Goal: Information Seeking & Learning: Learn about a topic

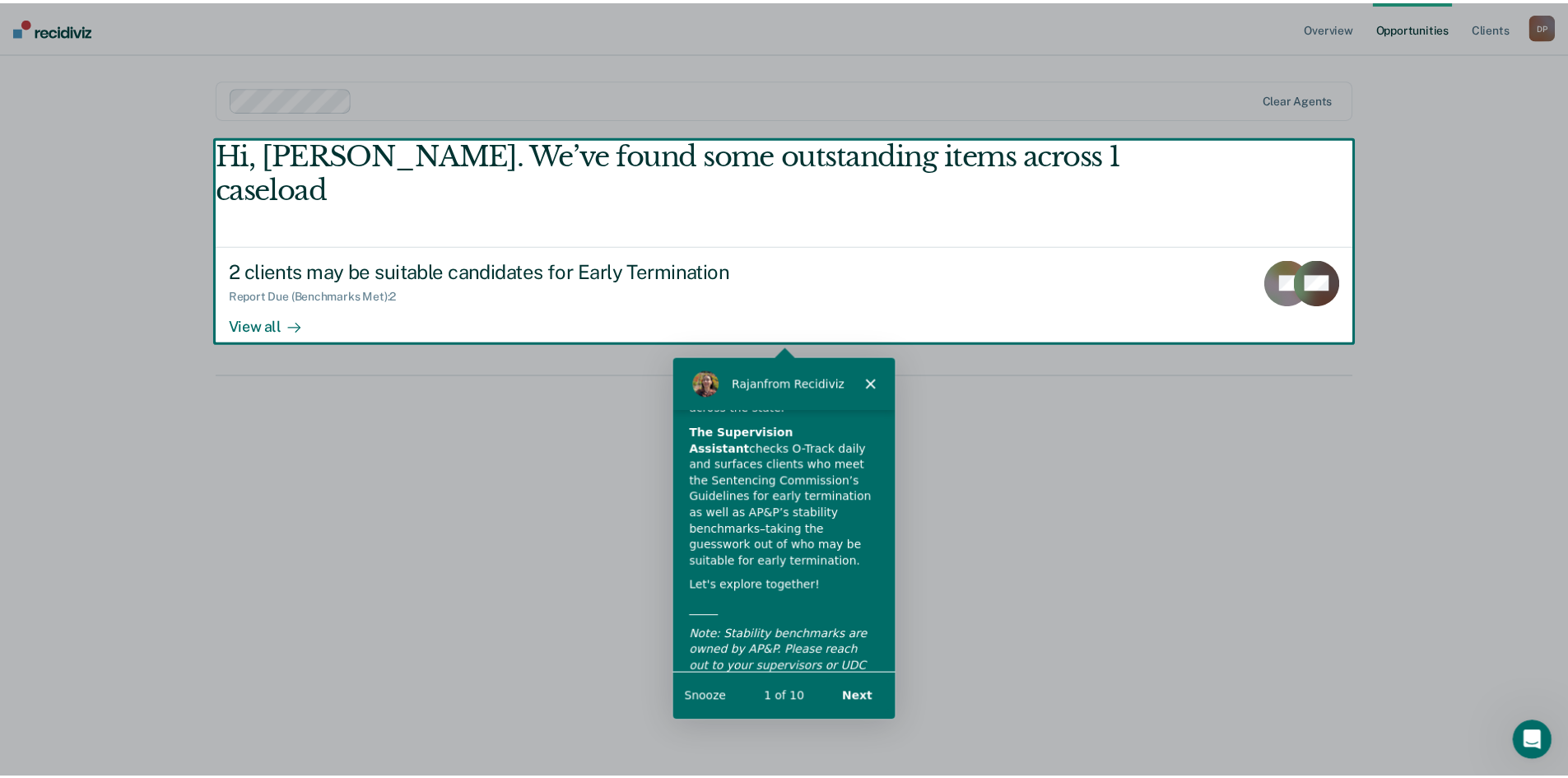
scroll to position [113, 0]
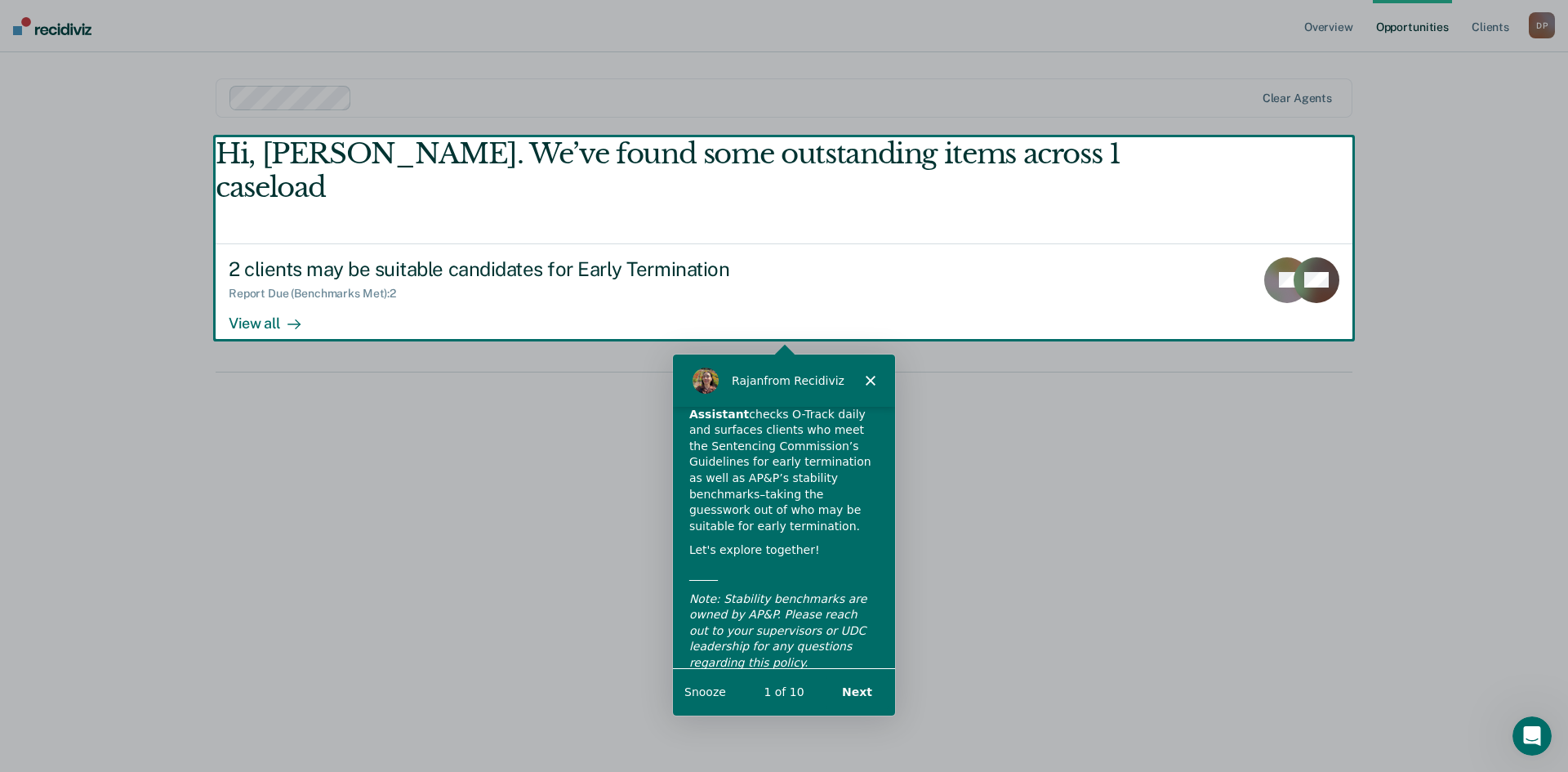
click at [870, 381] on polygon "Close" at bounding box center [869, 379] width 10 height 10
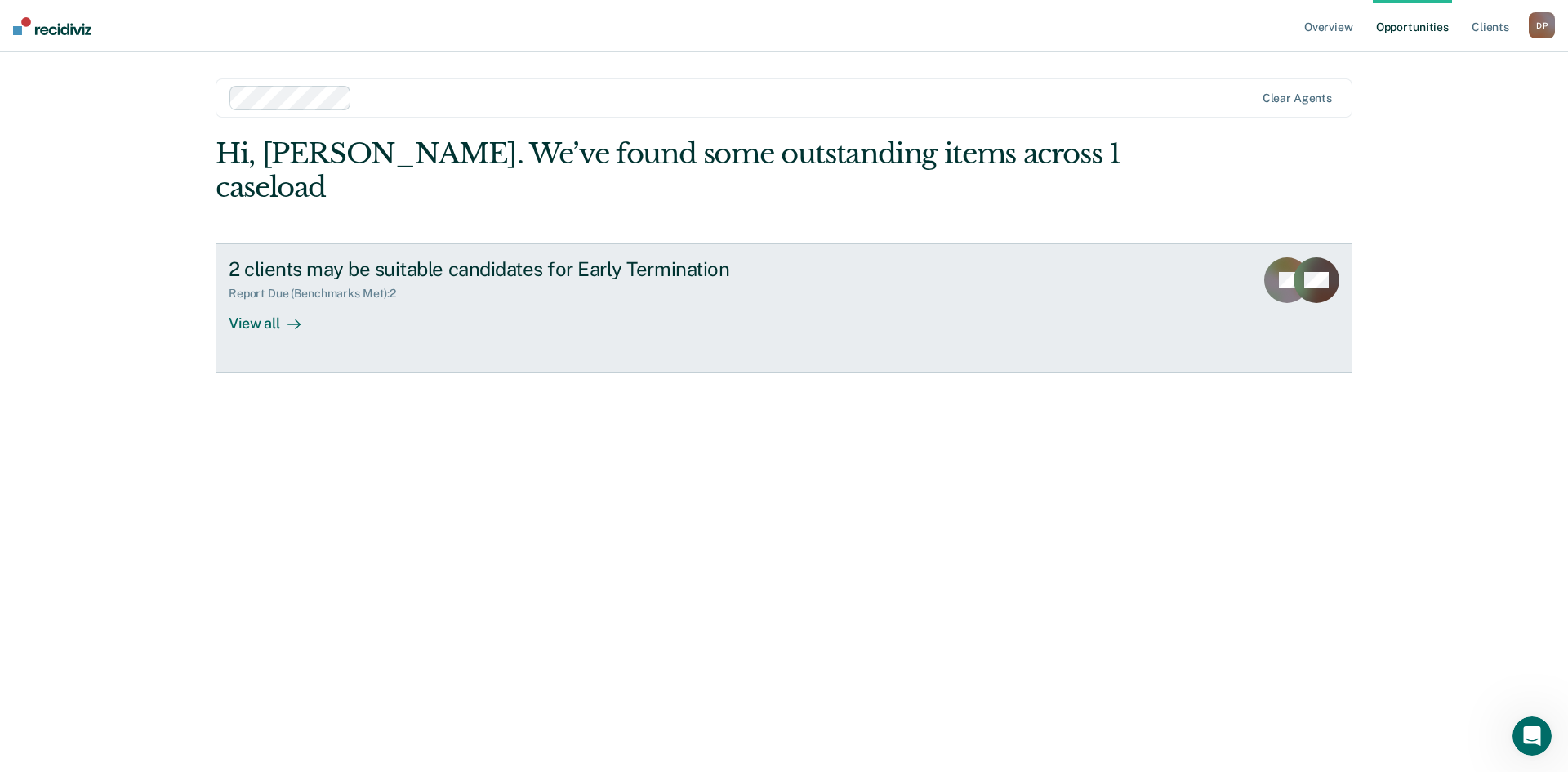
click at [245, 301] on div "View all" at bounding box center [274, 316] width 92 height 32
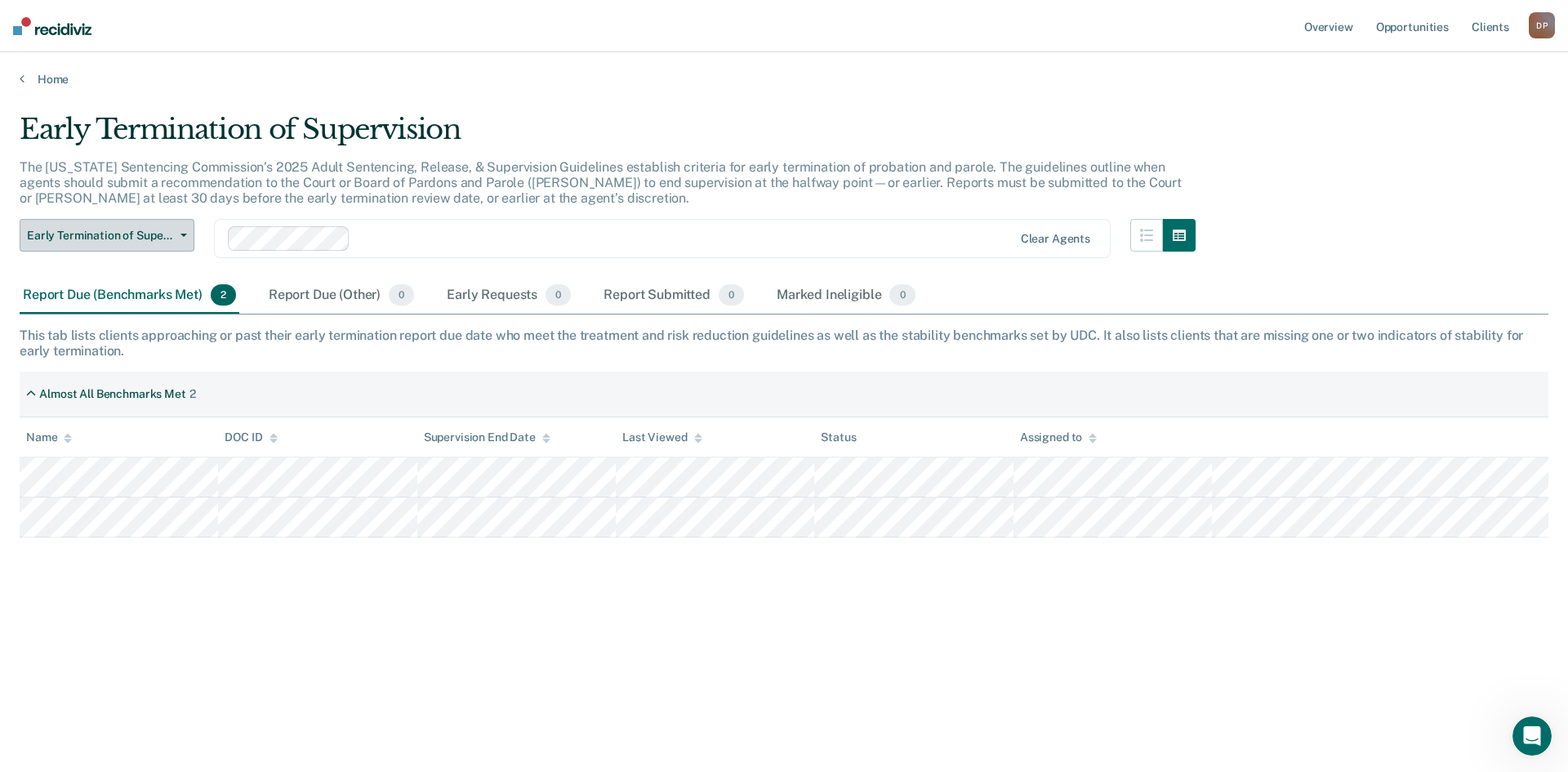
click at [143, 235] on span "Early Termination of Supervision" at bounding box center [101, 235] width 147 height 14
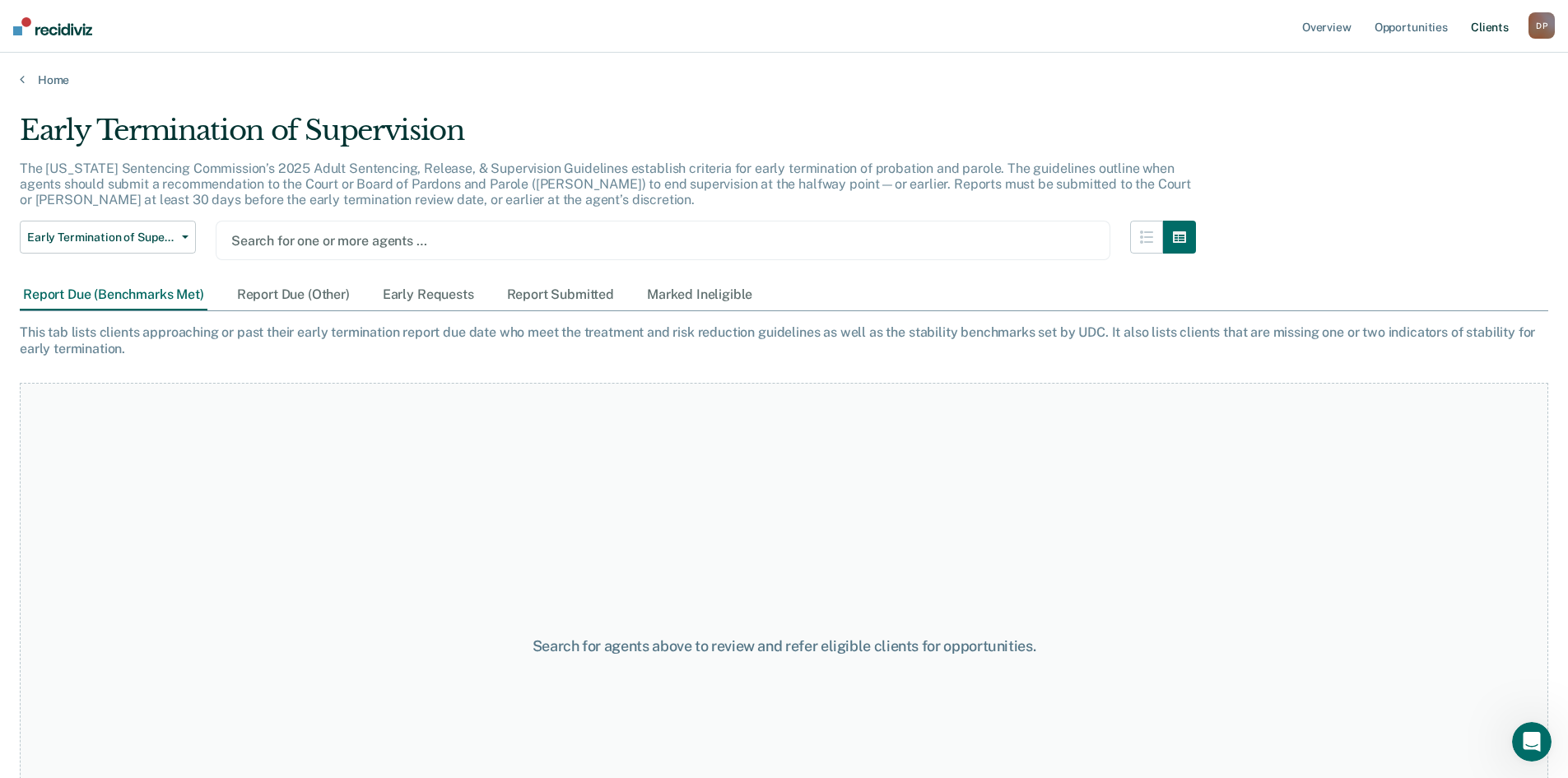
click at [1493, 23] on link "Client s" at bounding box center [1489, 27] width 45 height 53
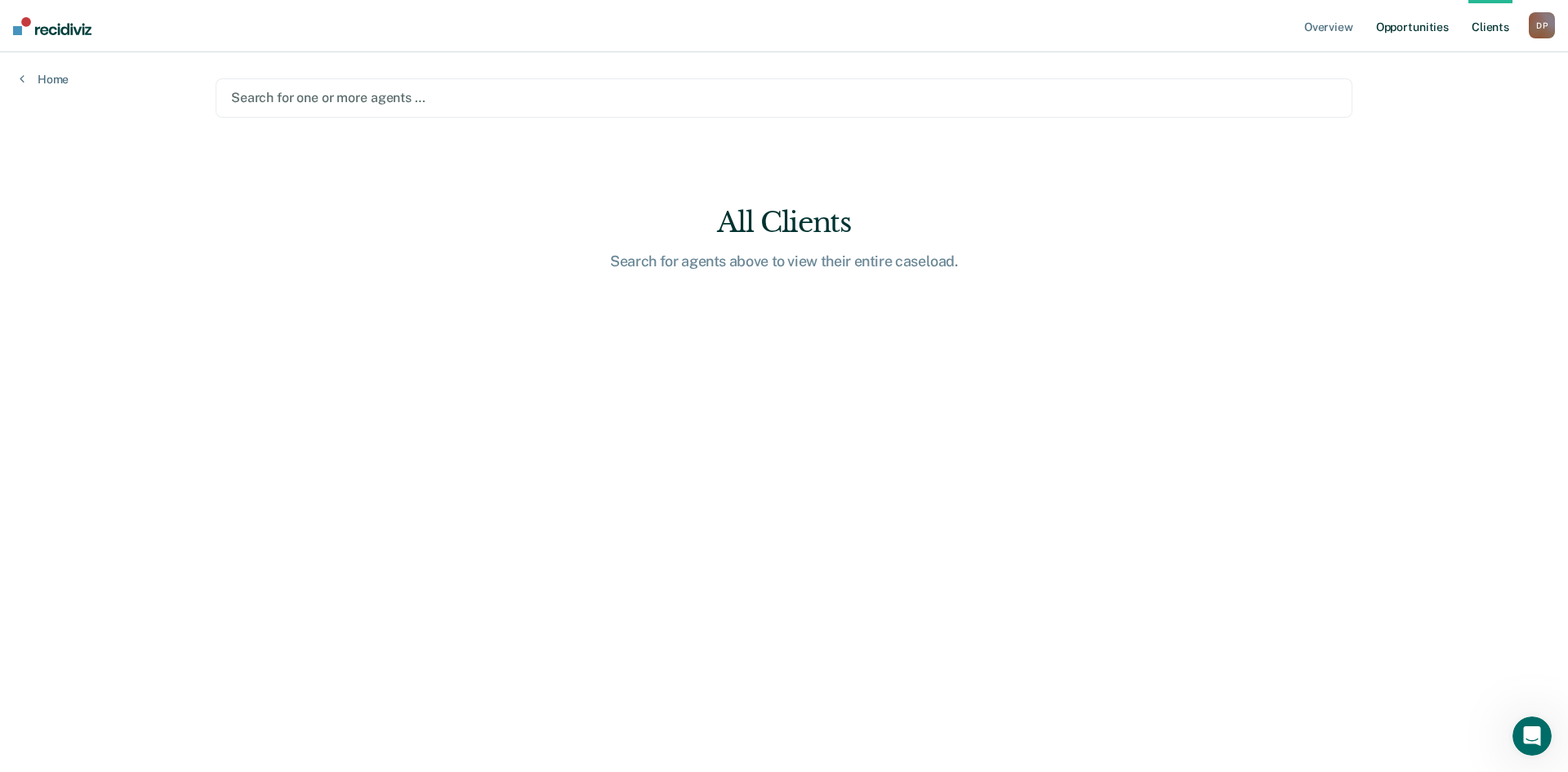
click at [1427, 28] on link "Opportunities" at bounding box center [1412, 26] width 79 height 53
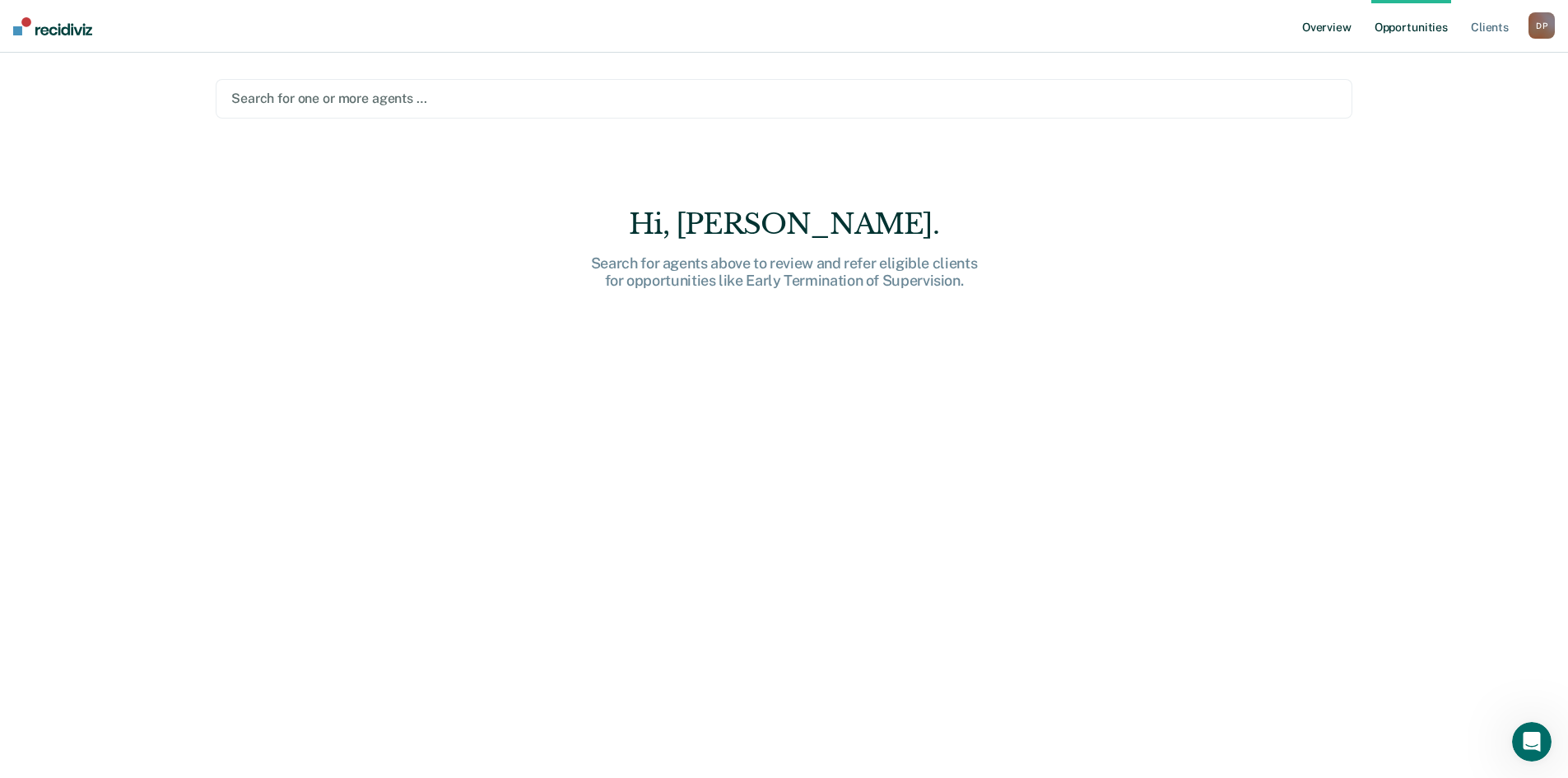
click at [1336, 27] on link "Overview" at bounding box center [1326, 27] width 56 height 53
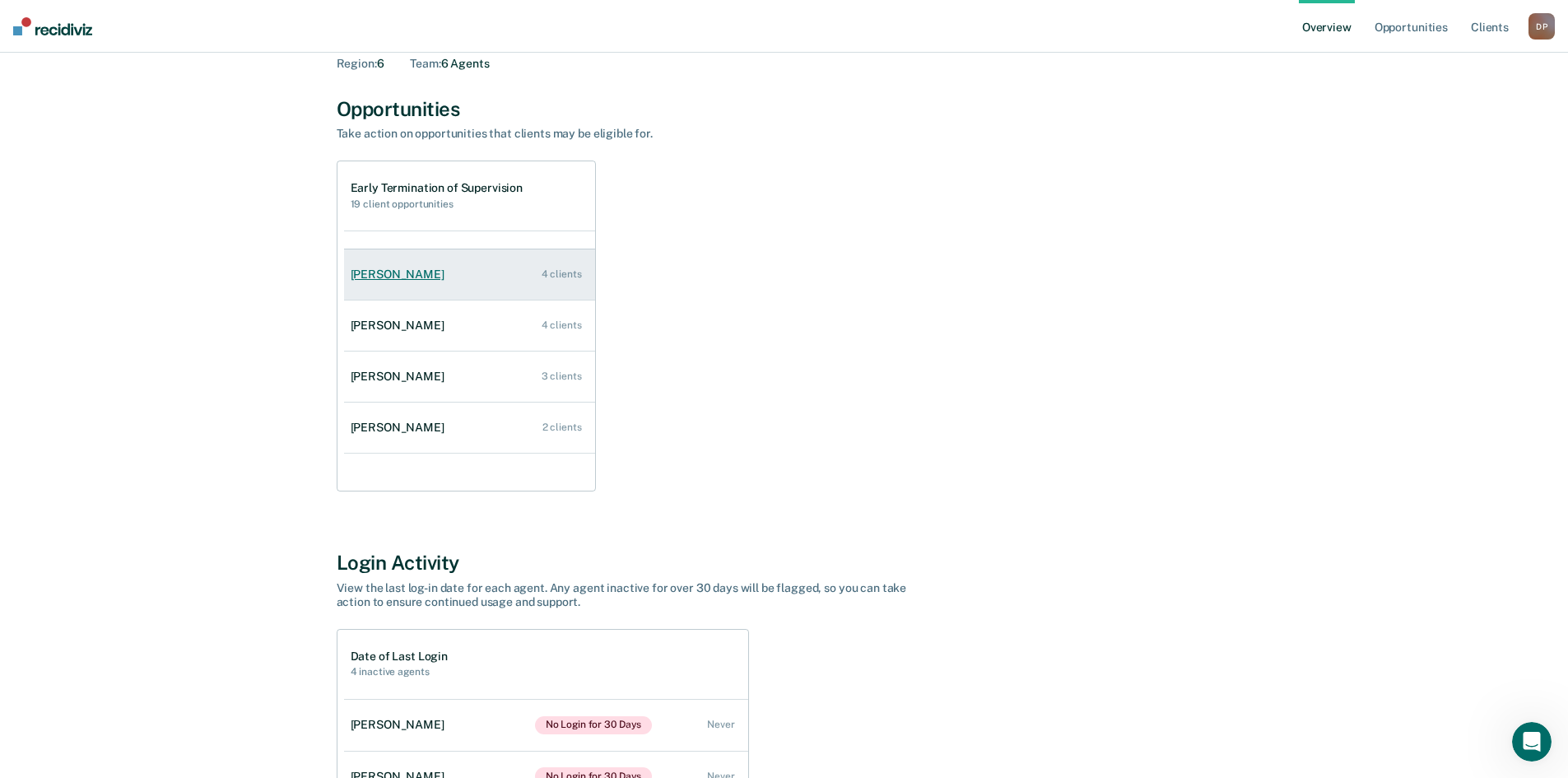
scroll to position [67, 0]
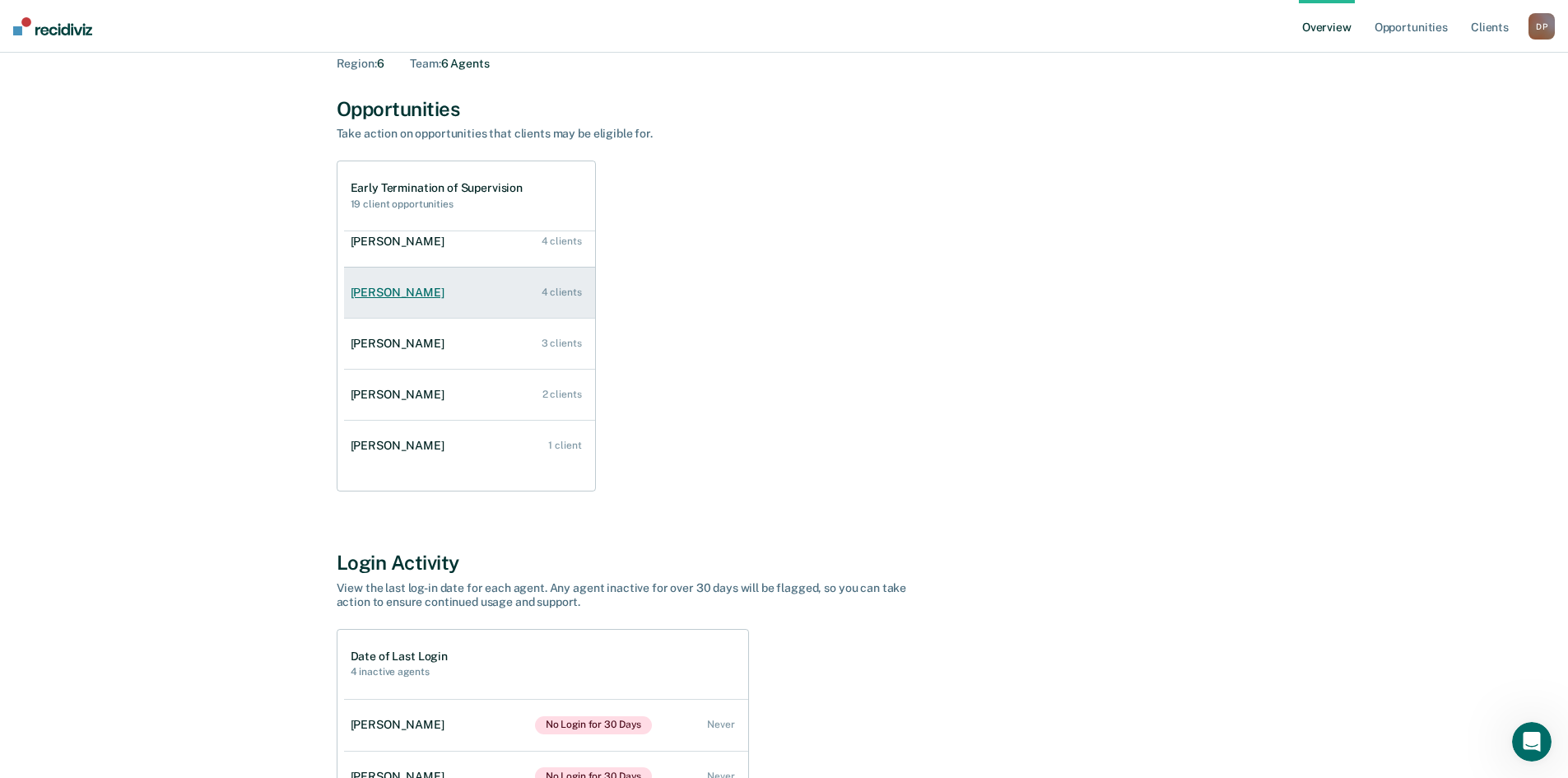
click at [394, 294] on div "[PERSON_NAME]" at bounding box center [401, 292] width 101 height 14
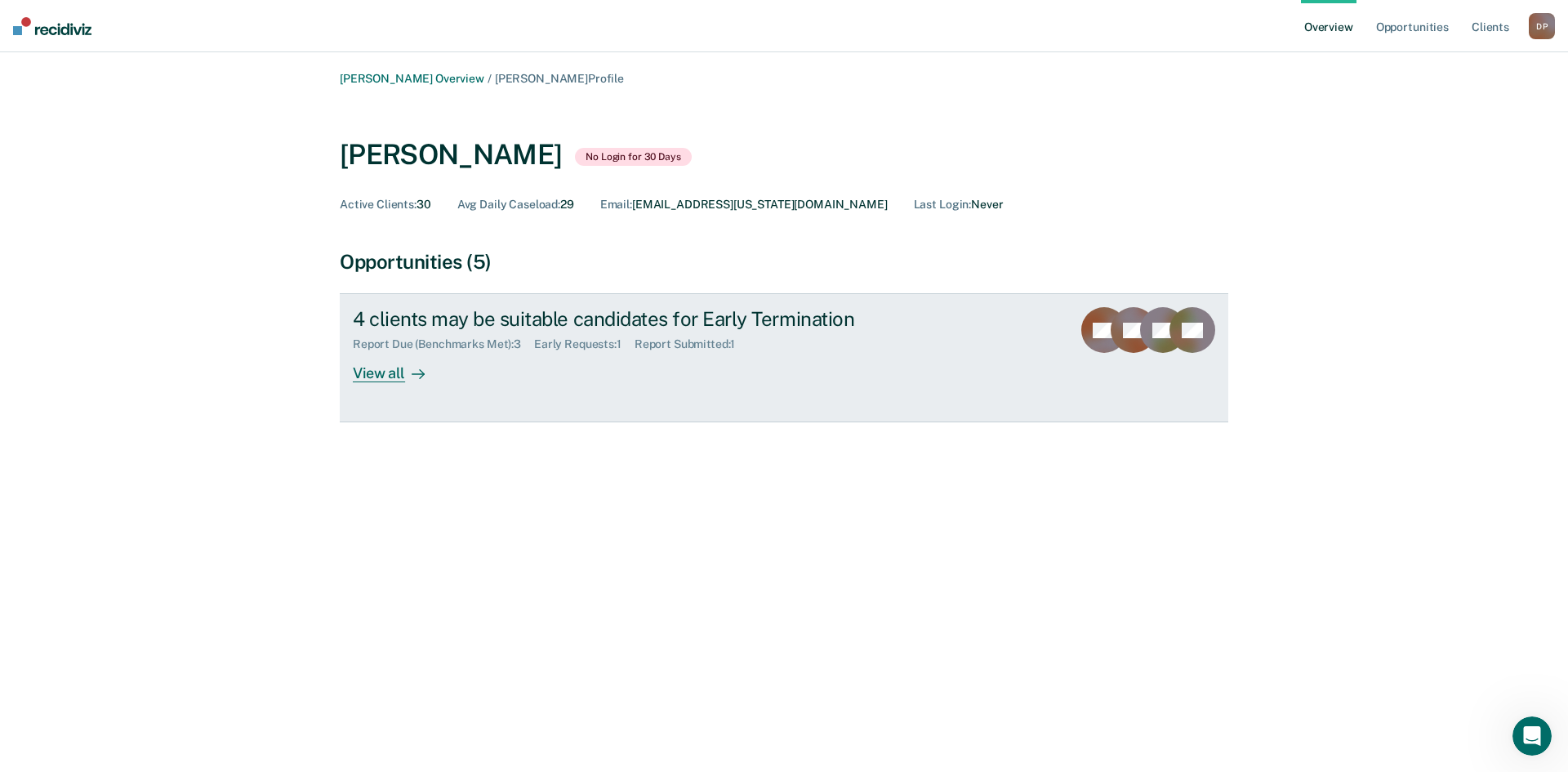
click at [372, 376] on div "View all" at bounding box center [398, 367] width 92 height 32
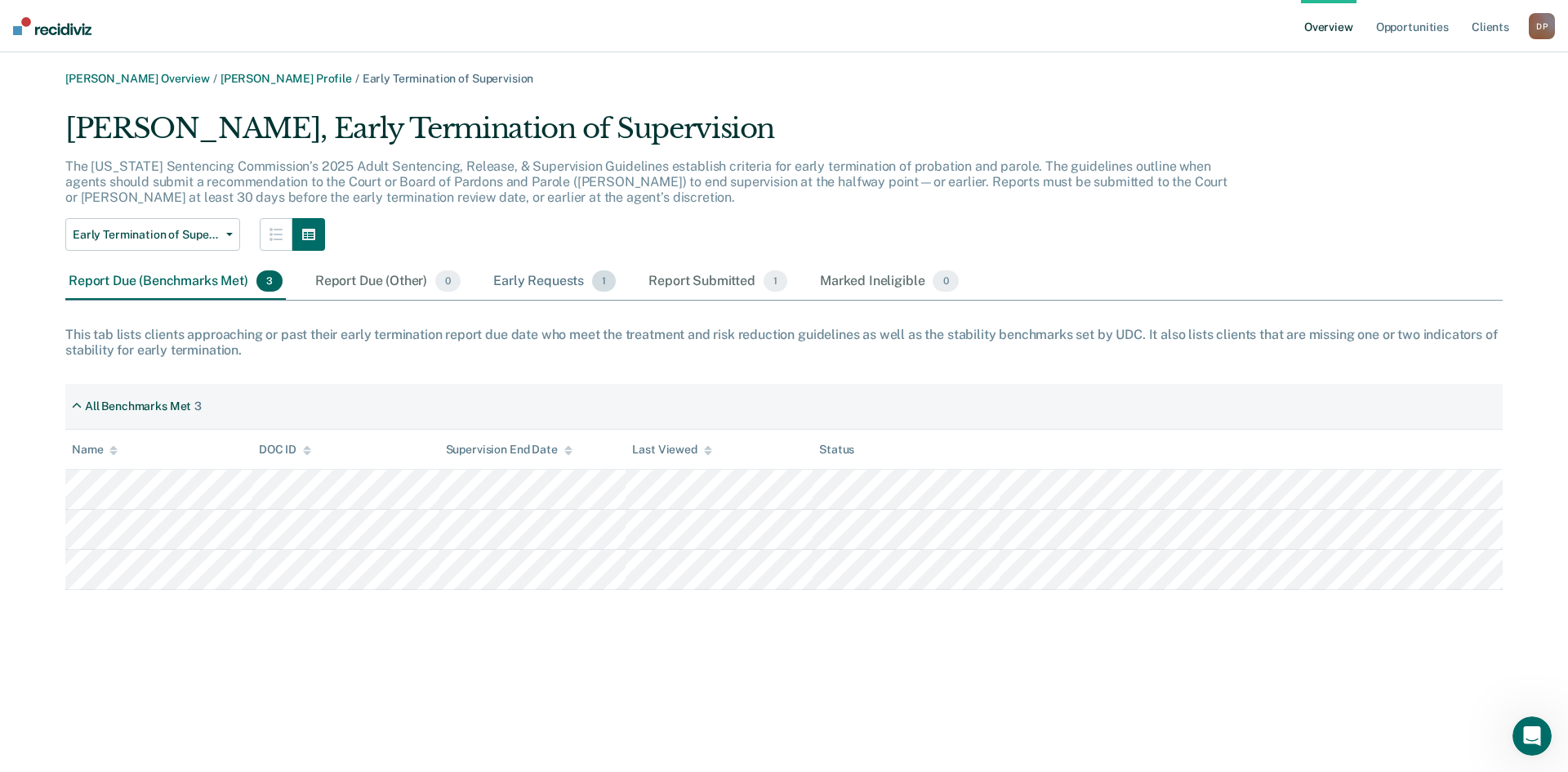
click at [576, 279] on div "Early Requests 1" at bounding box center [554, 282] width 129 height 36
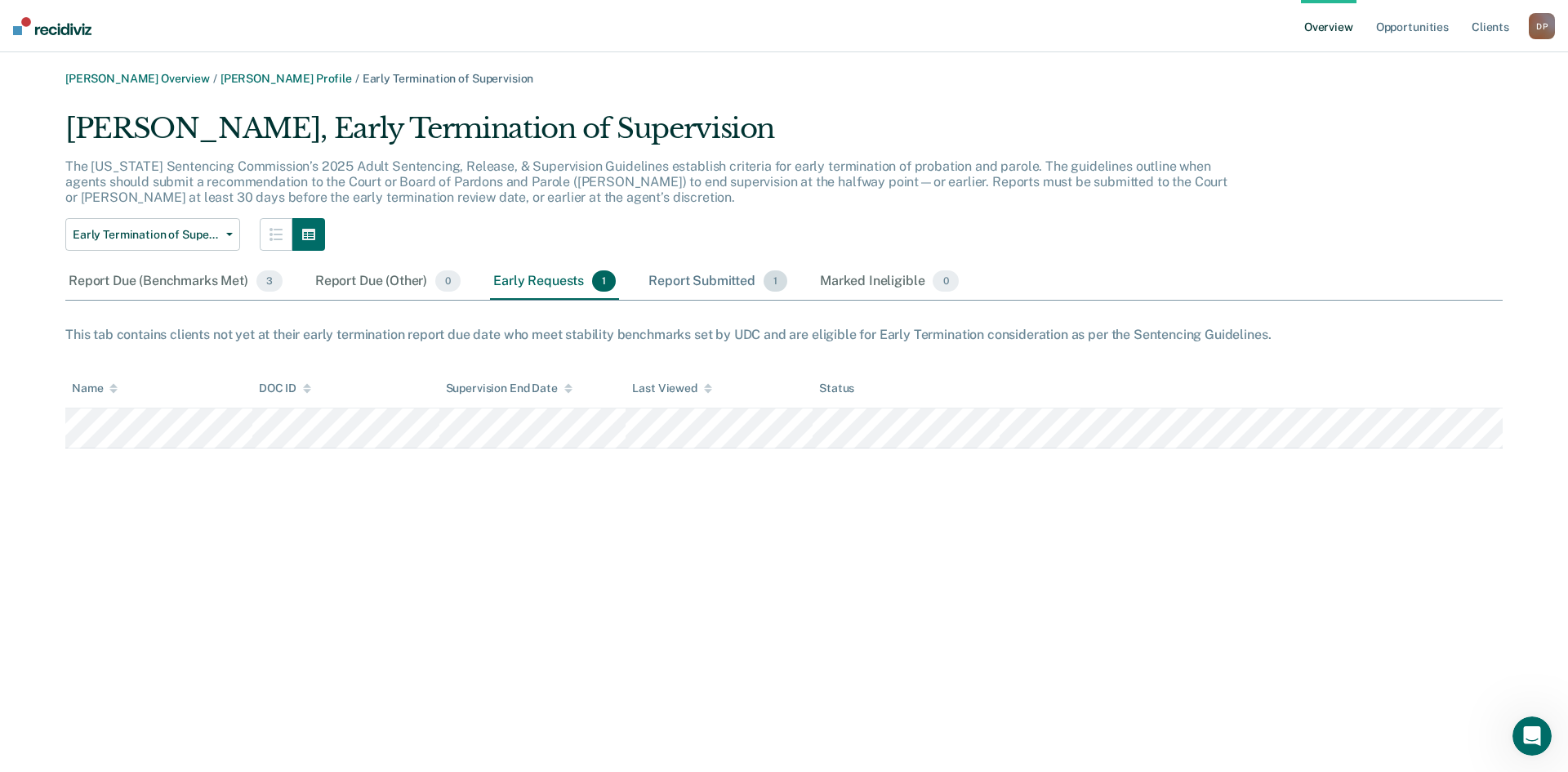
click at [724, 276] on div "Report Submitted 1" at bounding box center [718, 282] width 145 height 36
click at [531, 276] on div "Early Requests 1" at bounding box center [554, 282] width 129 height 36
click at [179, 274] on div "Report Due (Benchmarks Met) 3" at bounding box center [175, 282] width 221 height 36
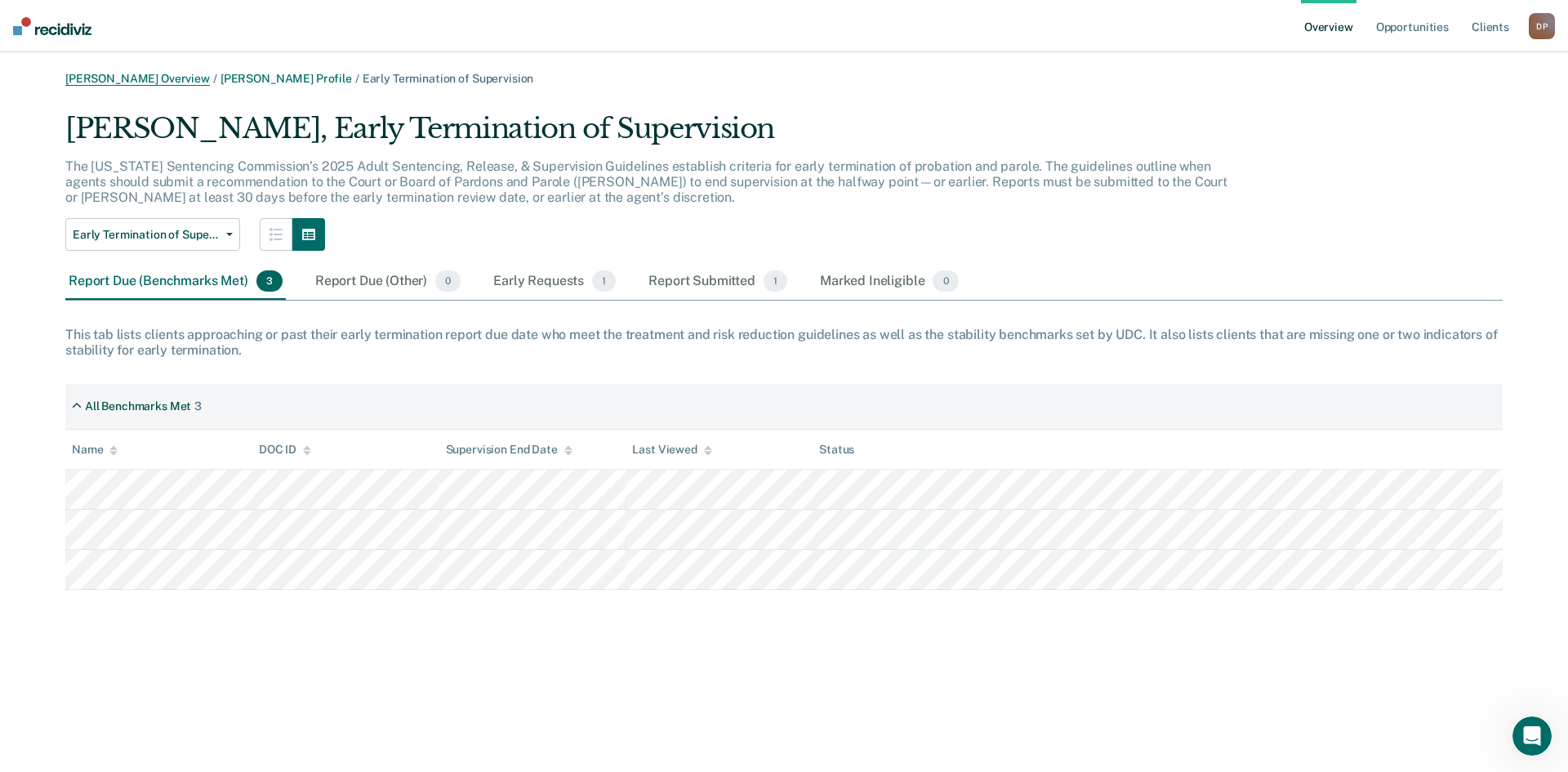
click at [182, 84] on link "[PERSON_NAME] Overview" at bounding box center [137, 78] width 144 height 14
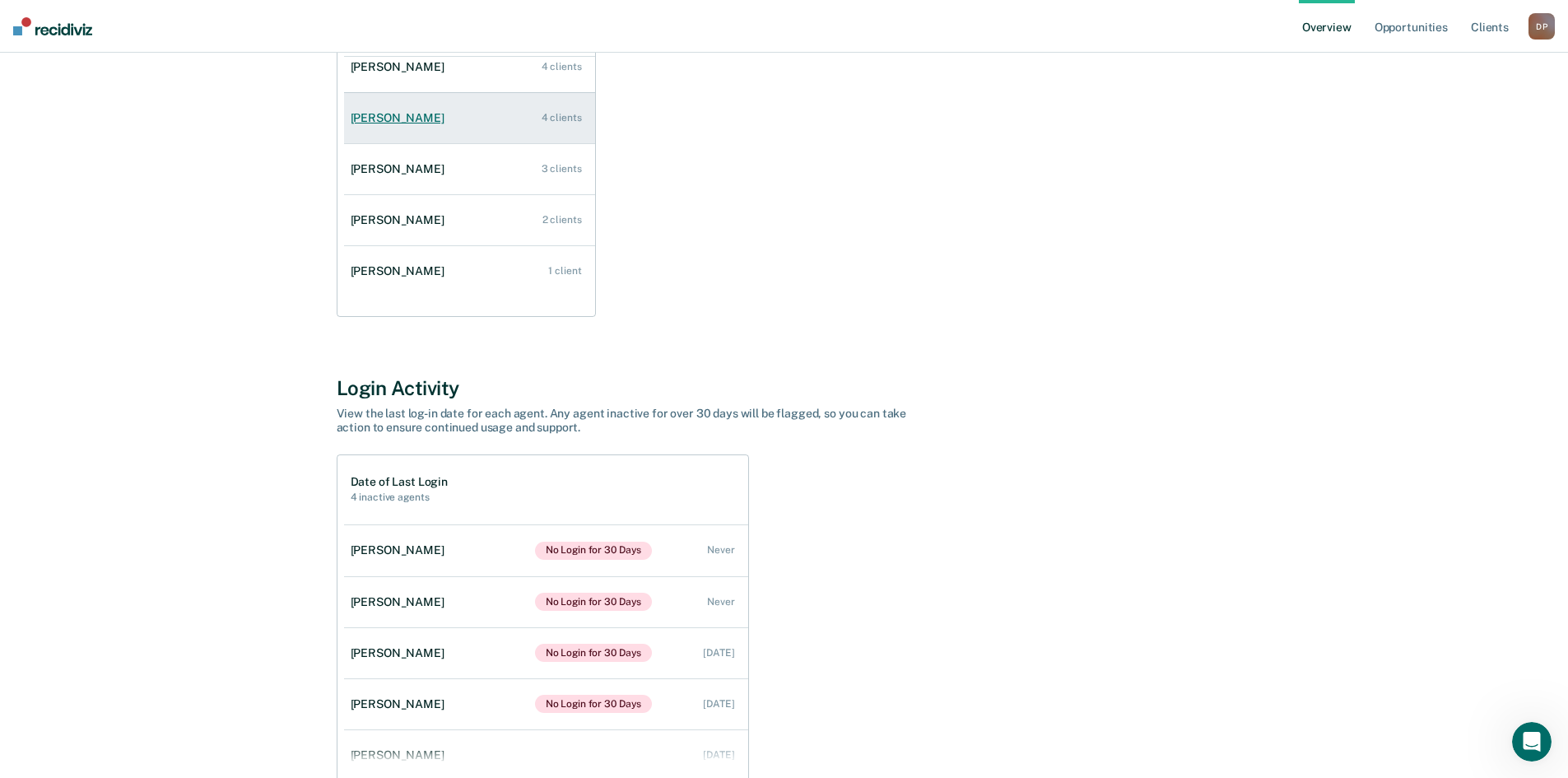
scroll to position [20, 0]
